Goal: Navigation & Orientation: Find specific page/section

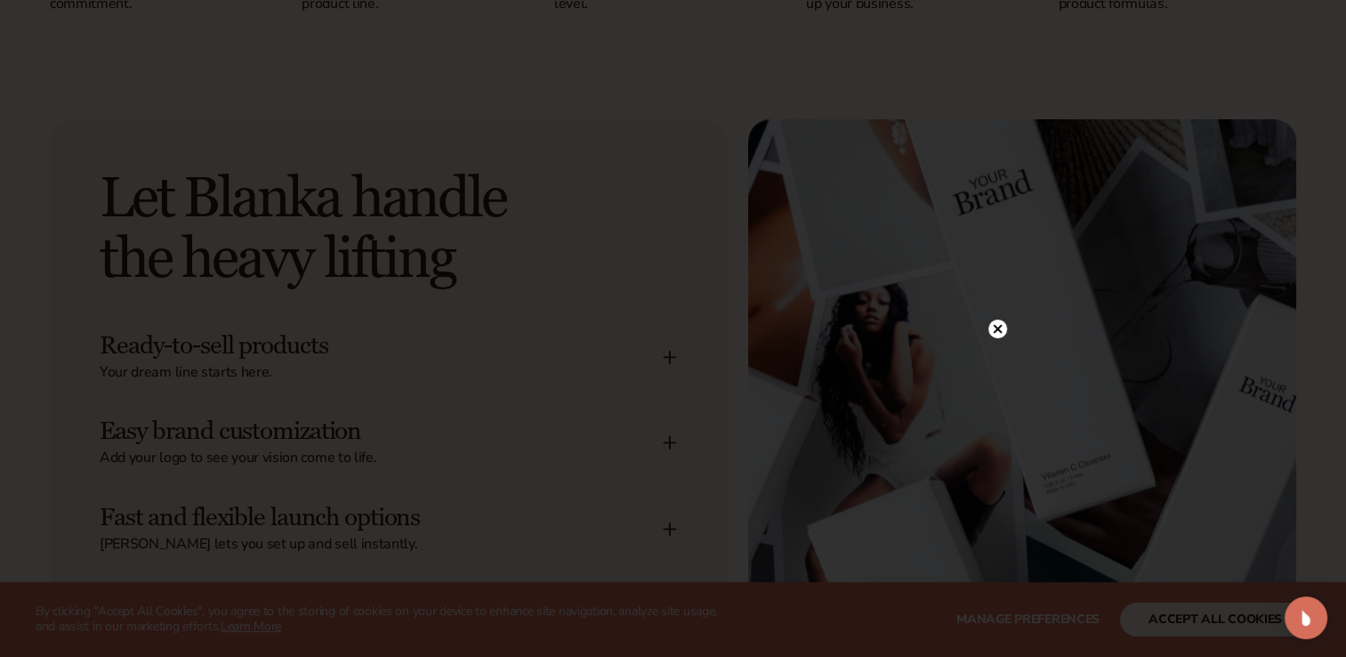
scroll to position [2681, 0]
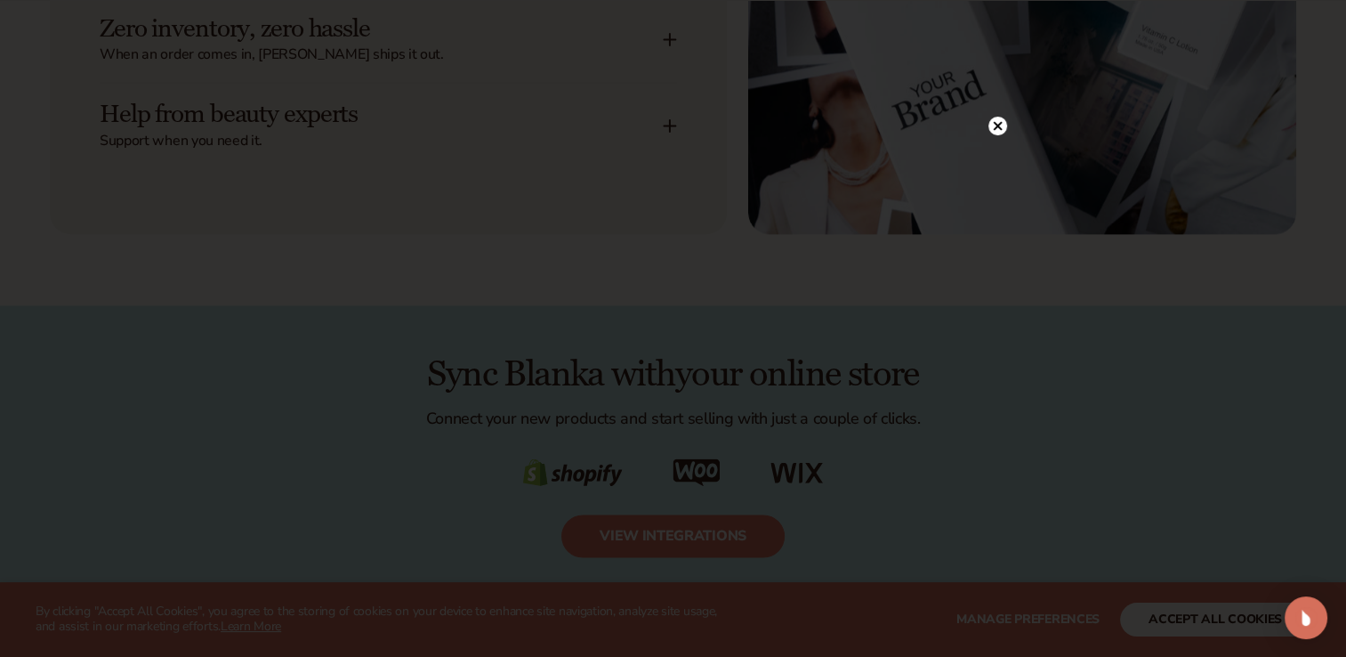
click at [996, 92] on div at bounding box center [673, 328] width 1346 height 657
click at [992, 133] on circle at bounding box center [997, 126] width 19 height 19
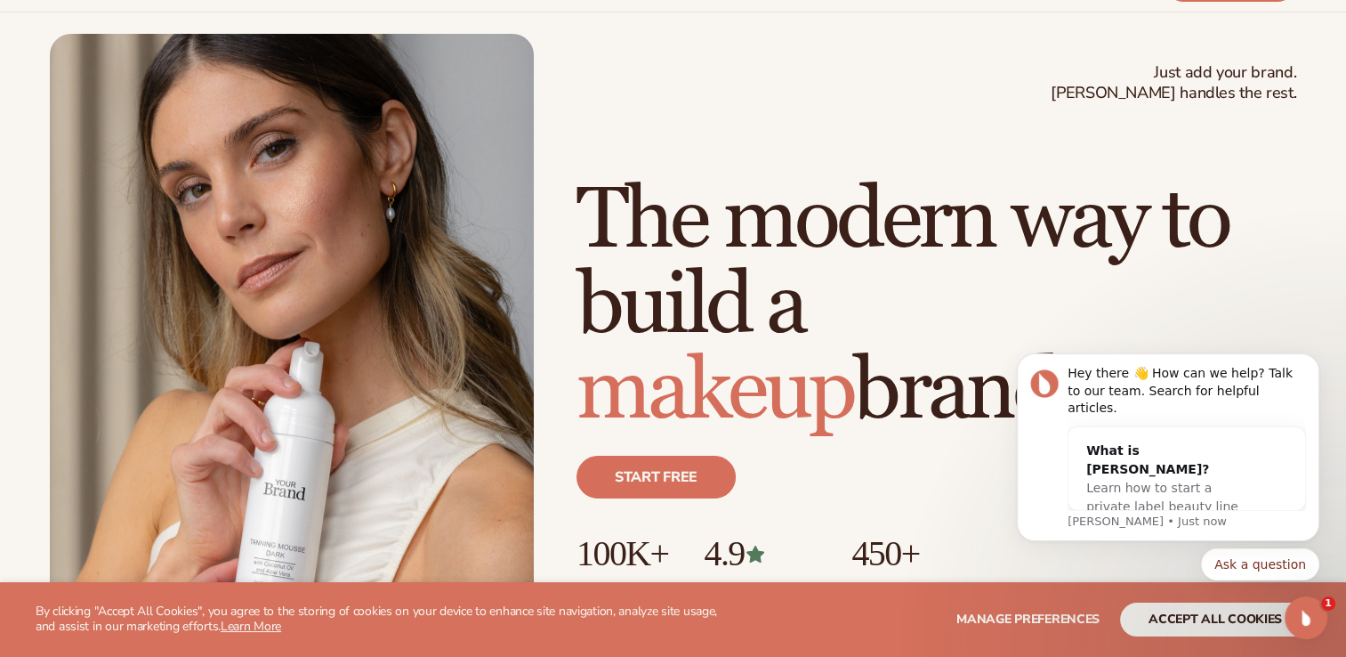
scroll to position [0, 0]
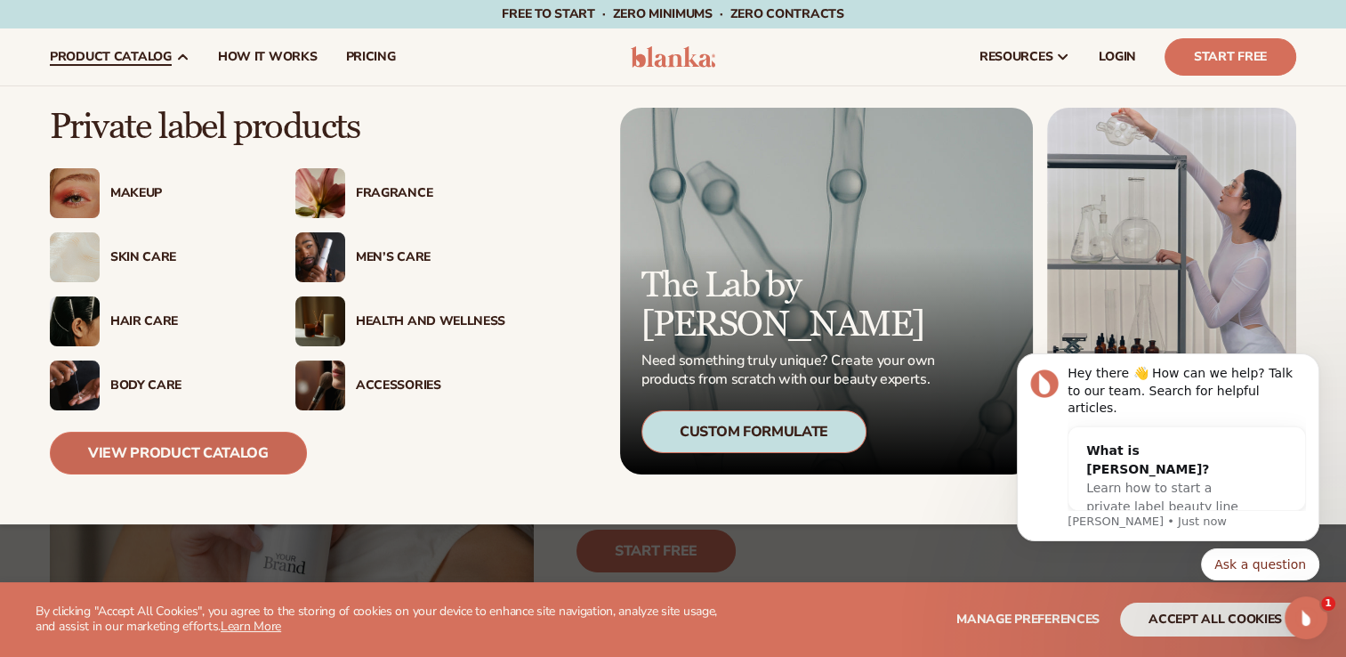
click at [214, 454] on link "View Product Catalog" at bounding box center [178, 452] width 257 height 43
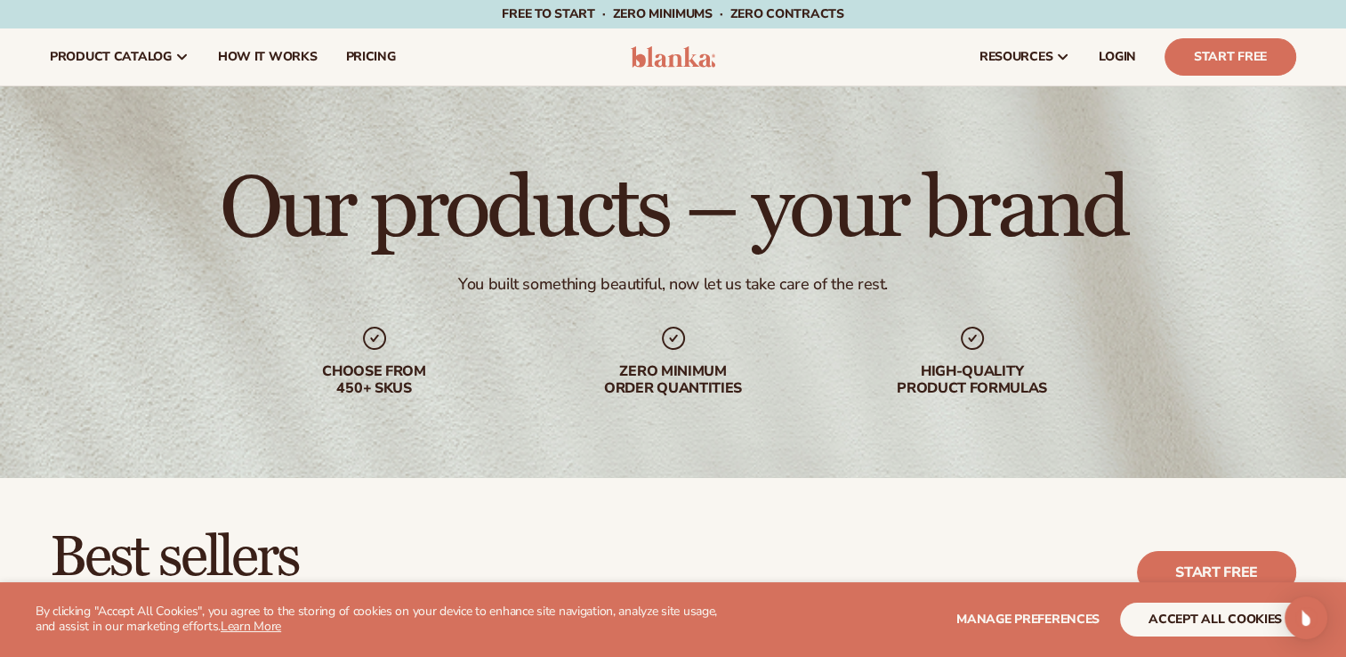
click at [924, 363] on div "High-quality product formulas" at bounding box center [973, 380] width 228 height 34
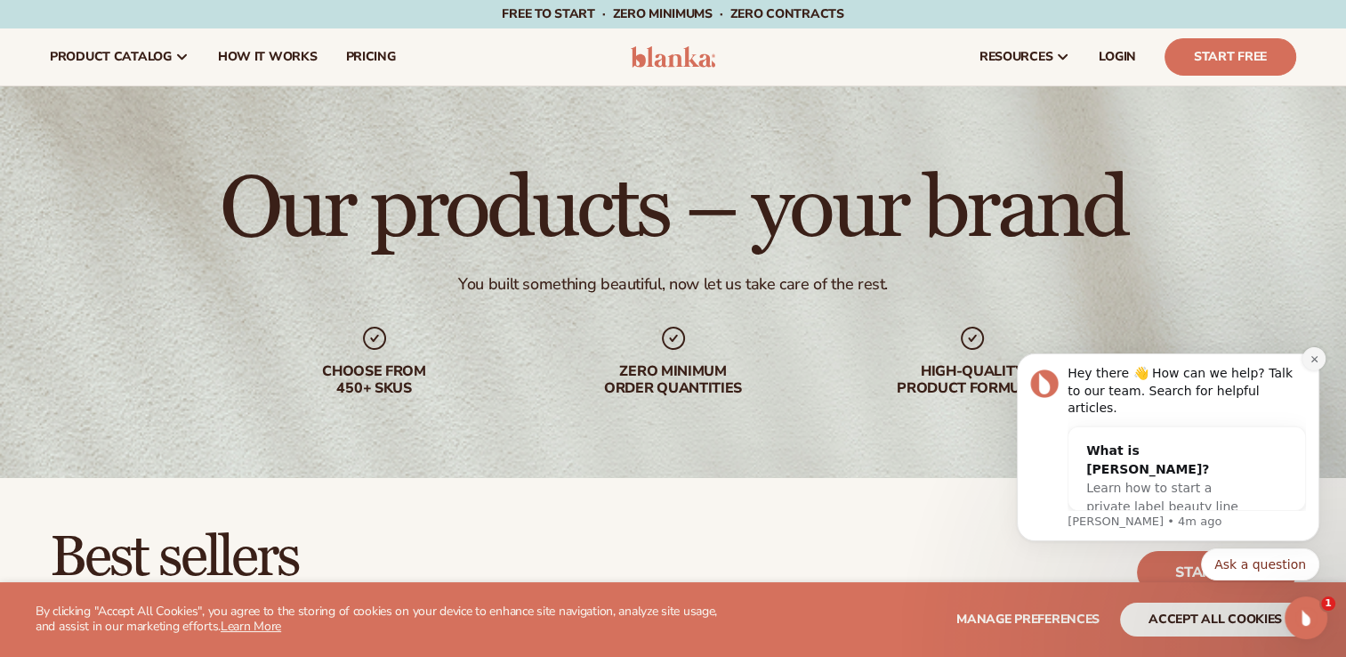
click at [1314, 364] on icon "Dismiss notification" at bounding box center [1315, 359] width 10 height 10
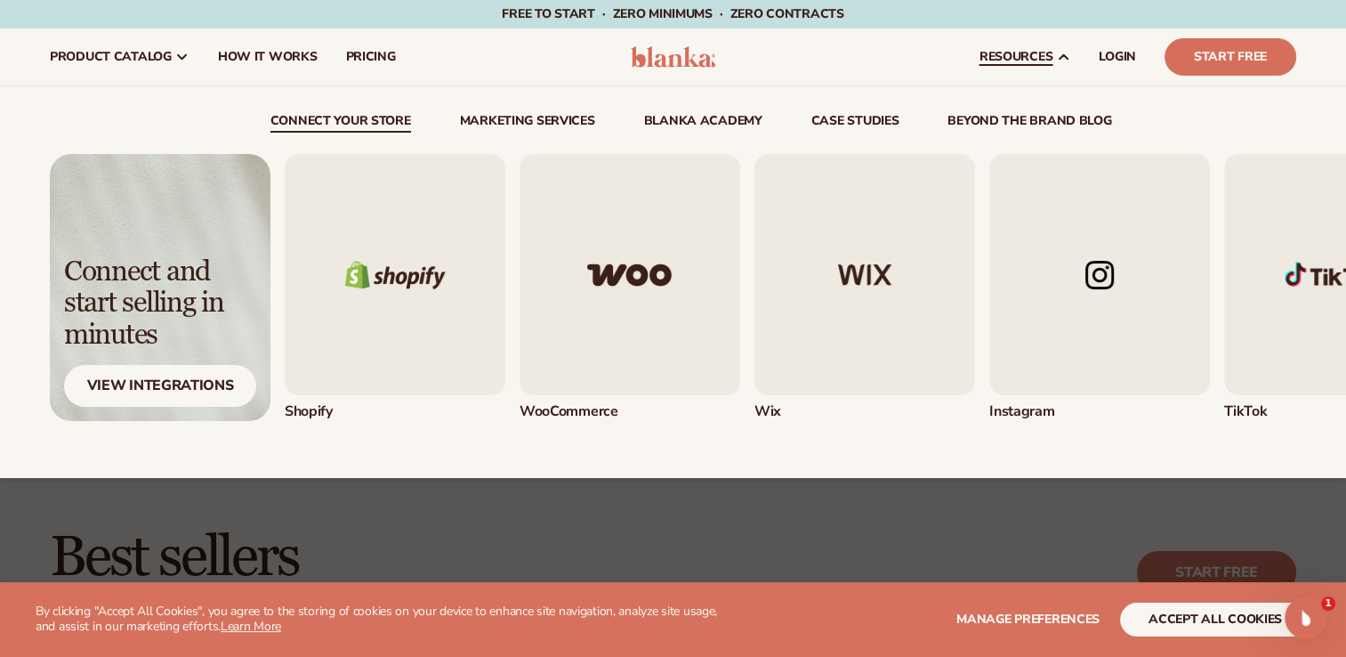
click at [1095, 284] on img "4 / 5" at bounding box center [1099, 274] width 221 height 241
